Goal: Task Accomplishment & Management: Use online tool/utility

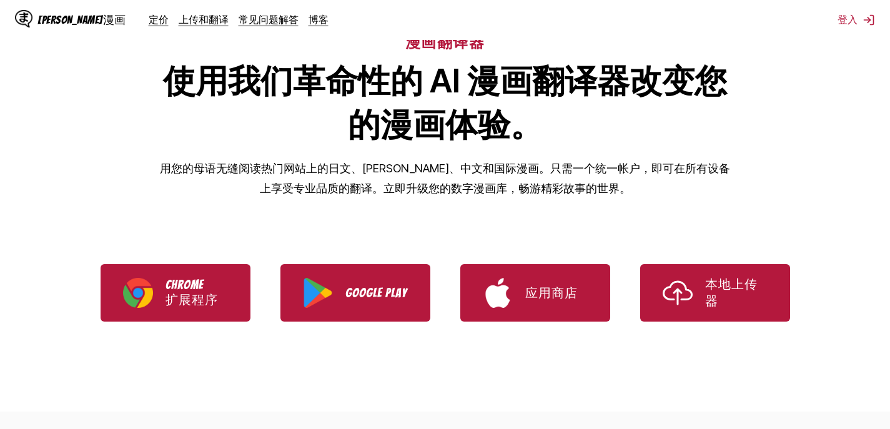
scroll to position [250, 0]
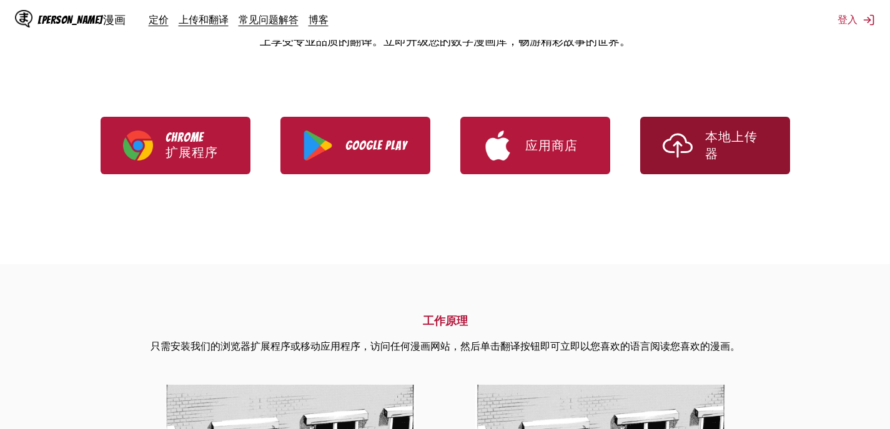
click at [682, 149] on img "使用 IsManga 本地上传器" at bounding box center [678, 146] width 30 height 30
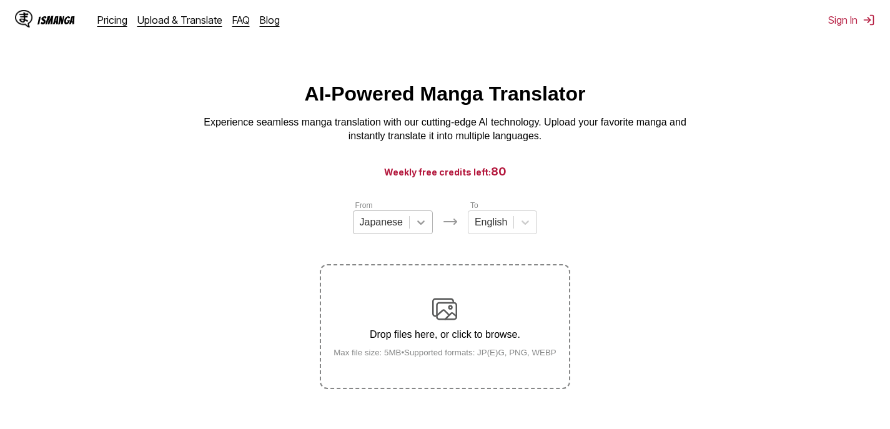
click at [419, 226] on icon at bounding box center [421, 222] width 12 height 12
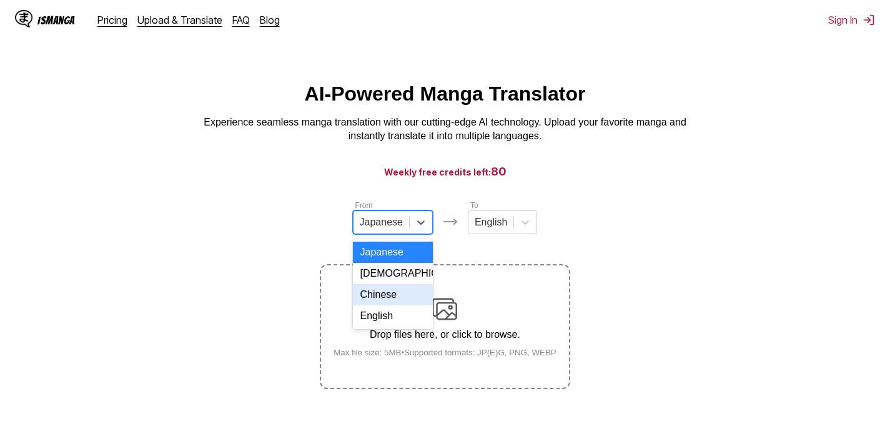
click at [389, 304] on div "Chinese" at bounding box center [393, 294] width 80 height 21
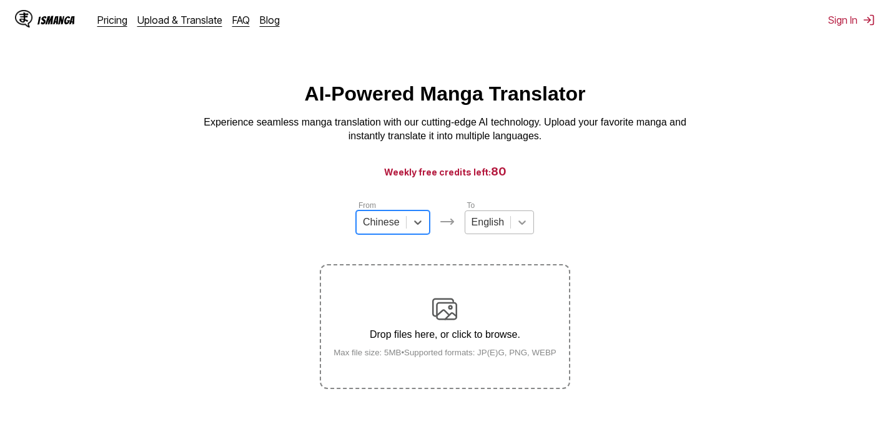
click at [521, 228] on icon at bounding box center [522, 222] width 12 height 12
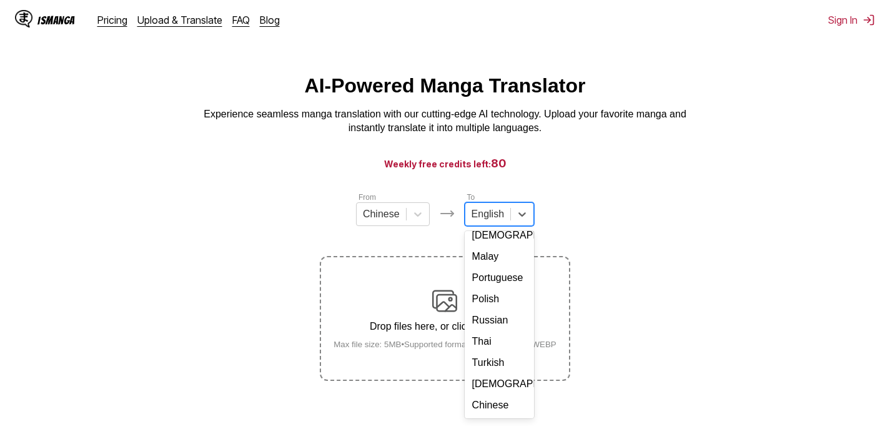
scroll to position [211, 0]
click at [491, 410] on div "Chinese" at bounding box center [499, 405] width 69 height 21
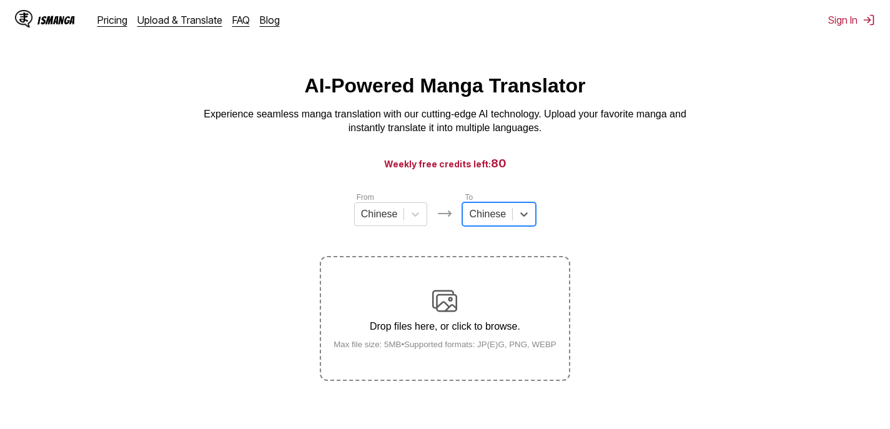
click at [449, 303] on img at bounding box center [444, 301] width 25 height 25
click at [0, 0] on input "Drop files here, or click to browse. Max file size: 5MB • Supported formats: JP…" at bounding box center [0, 0] width 0 height 0
